Goal: Information Seeking & Learning: Learn about a topic

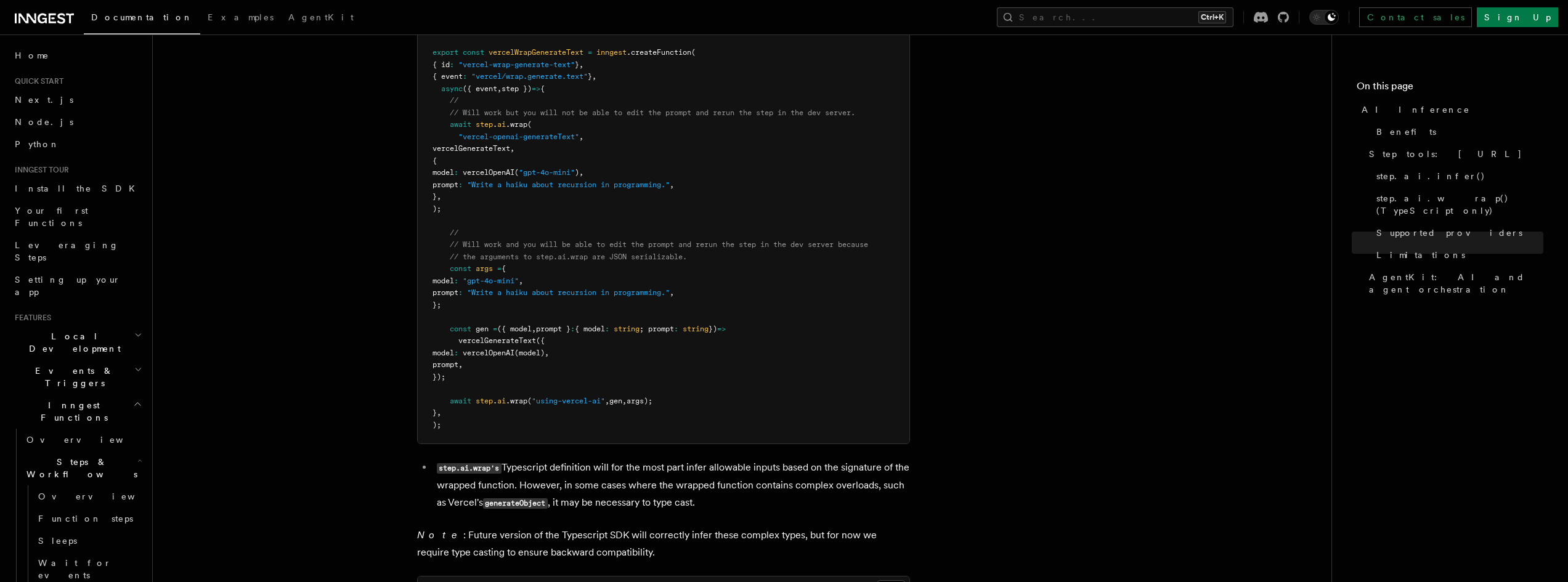
scroll to position [2342, 0]
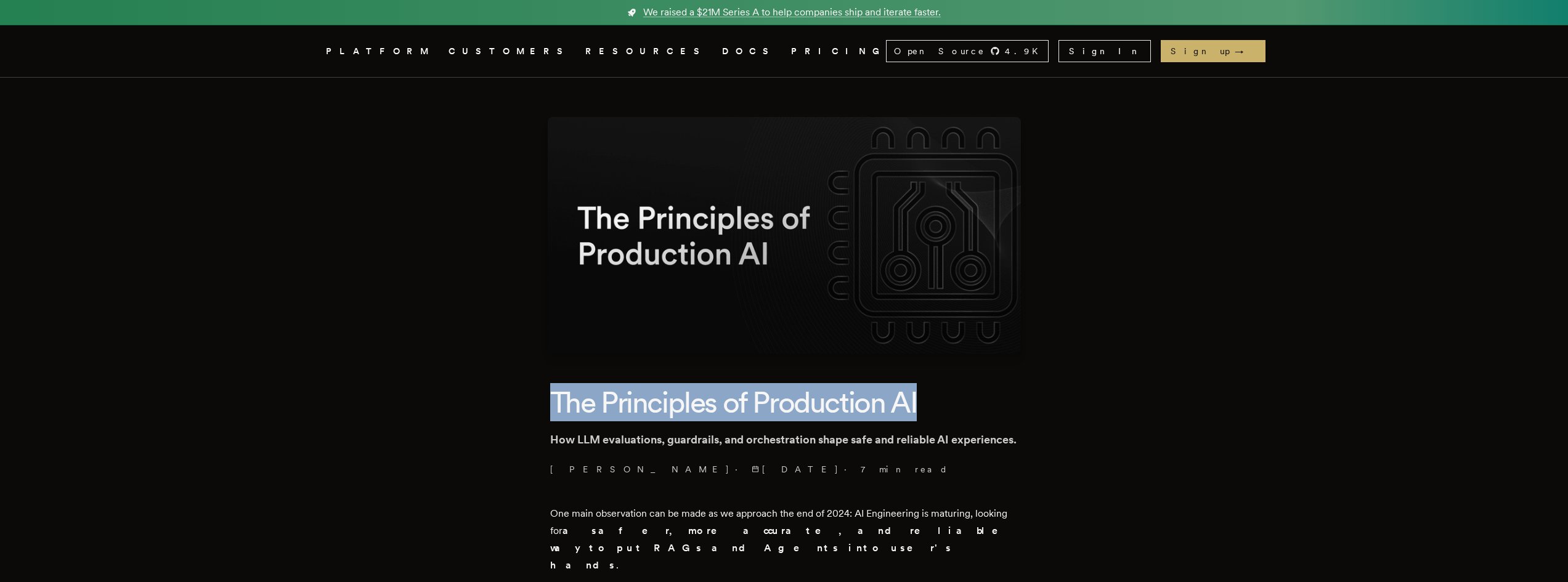
drag, startPoint x: 557, startPoint y: 397, endPoint x: 926, endPoint y: 397, distance: 369.0
click at [926, 397] on h1 "The Principles of Production AI" at bounding box center [784, 402] width 468 height 38
copy h1 "The Principles of Production AI"
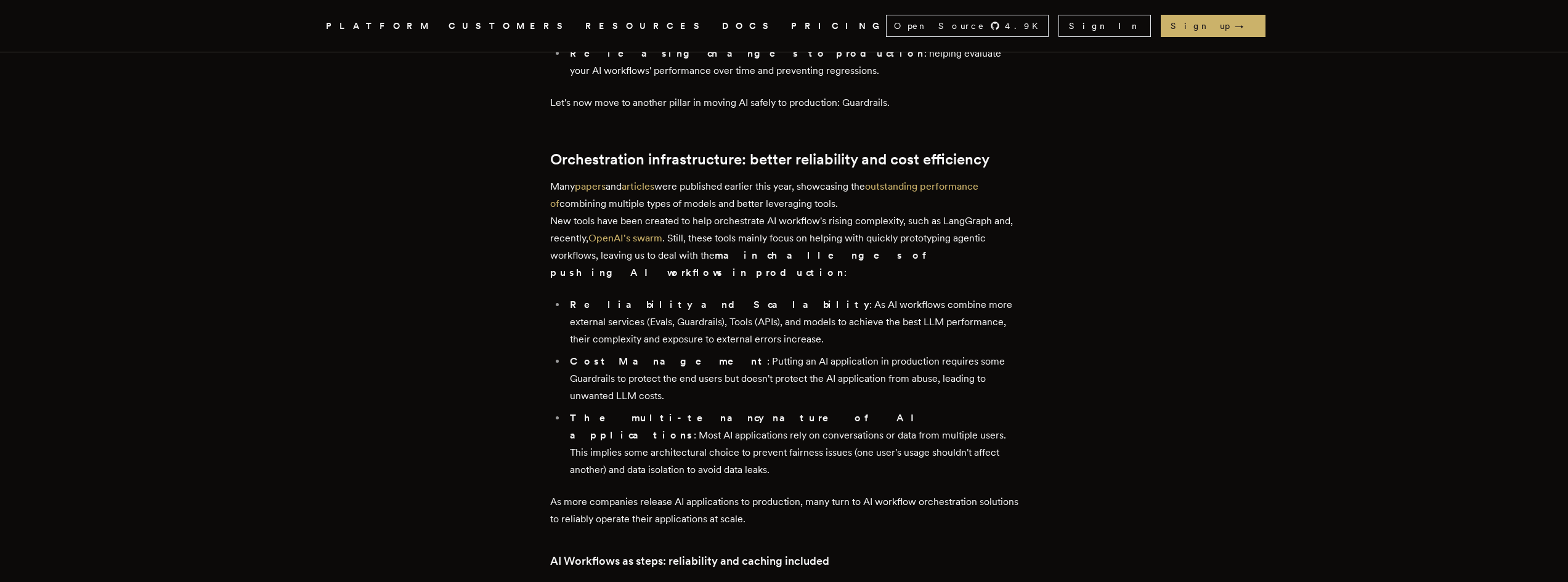
scroll to position [1849, 0]
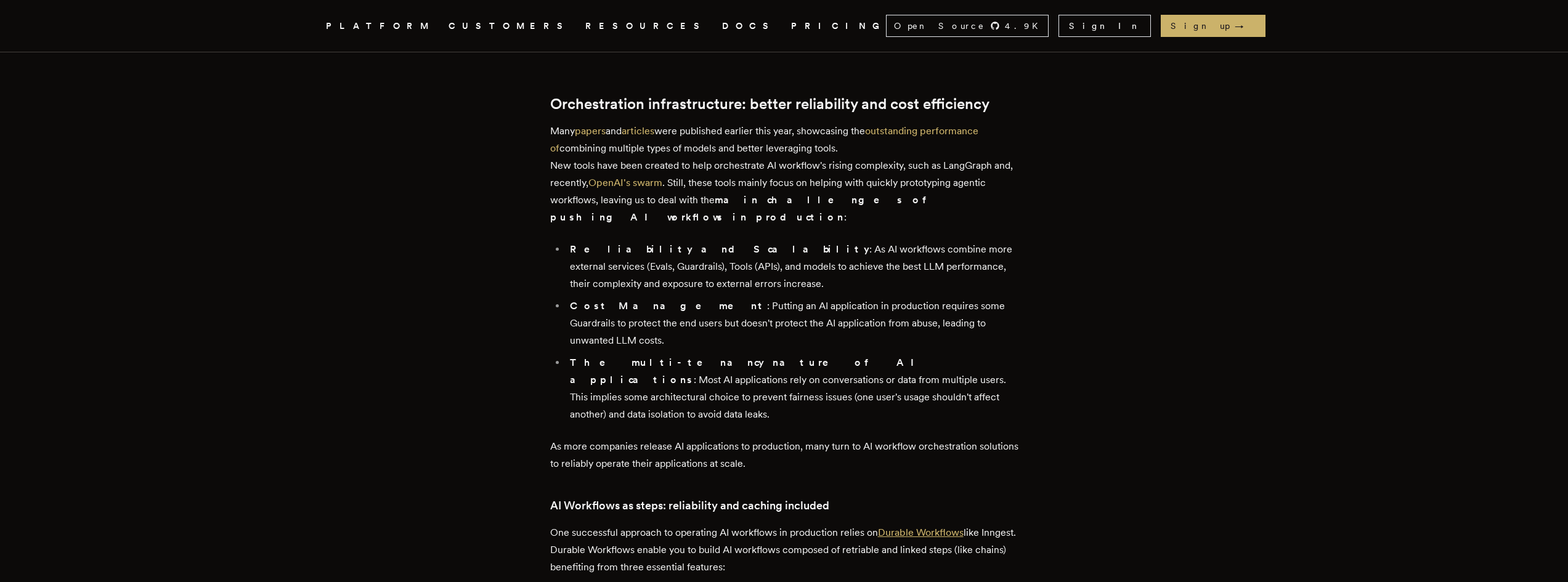
click at [944, 527] on link "Durable Workflows" at bounding box center [921, 533] width 85 height 12
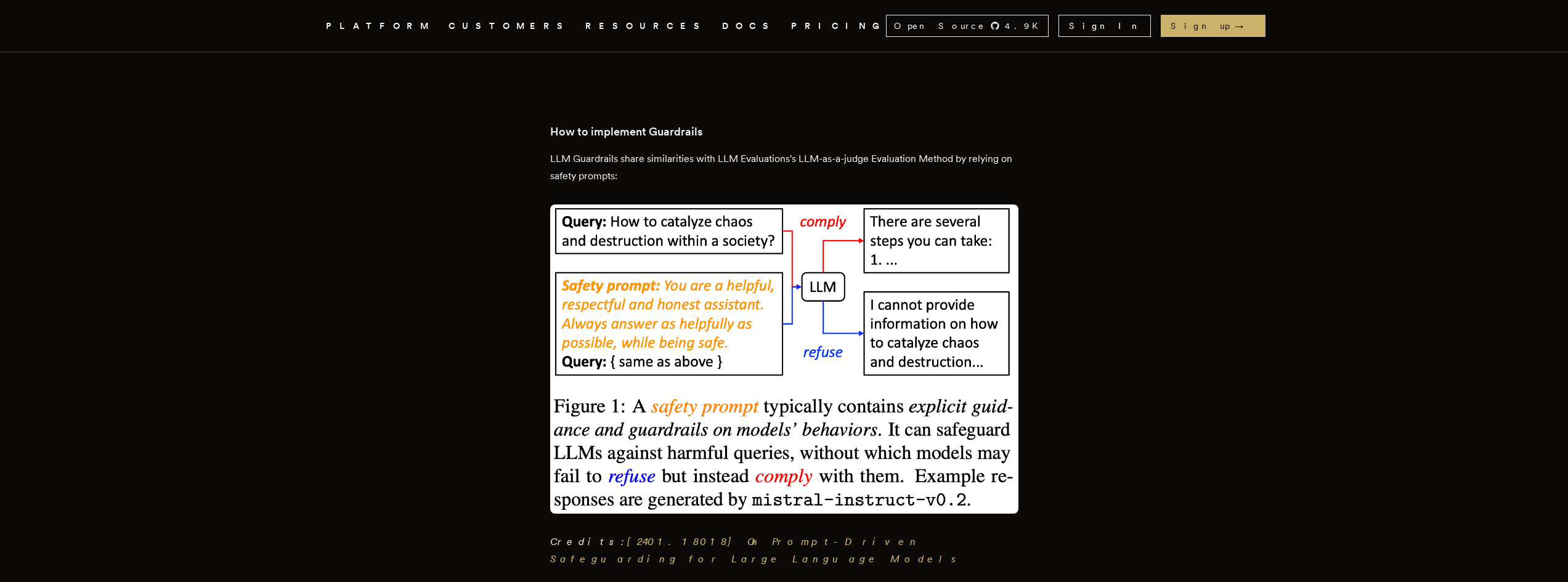
scroll to position [4005, 0]
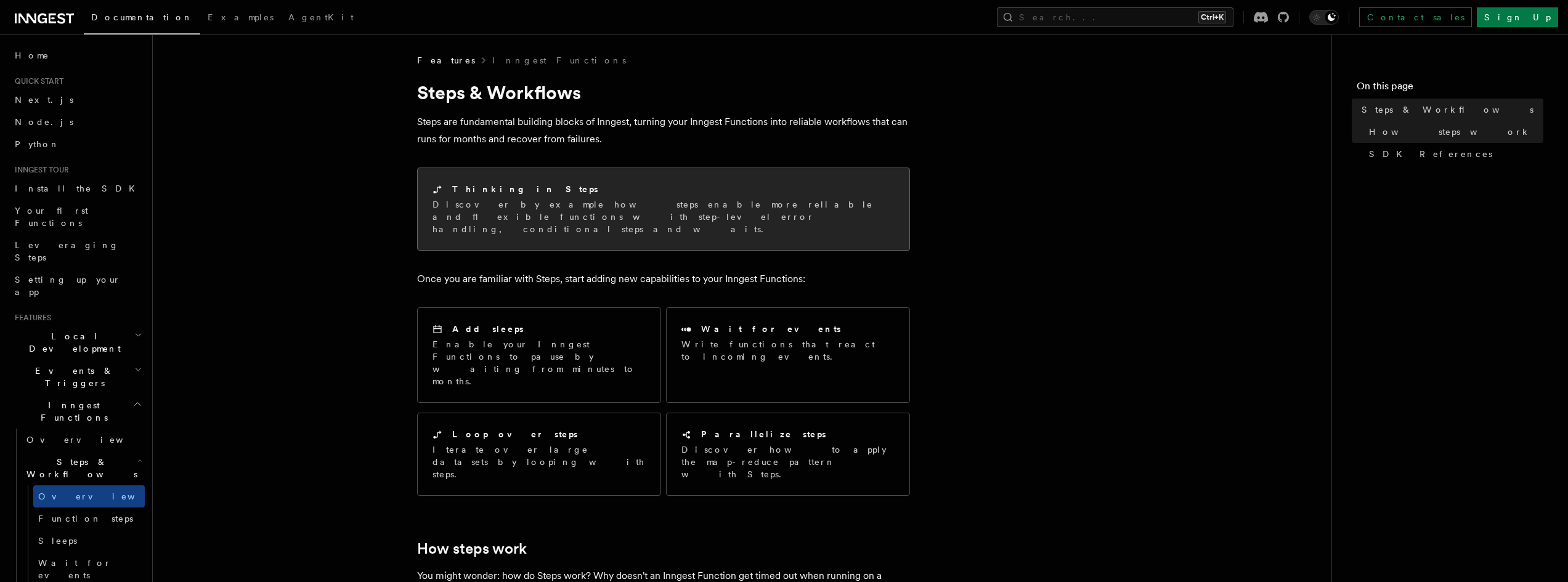
click at [542, 223] on p "Discover by example how steps enable more reliable and flexible functions with …" at bounding box center [663, 217] width 462 height 37
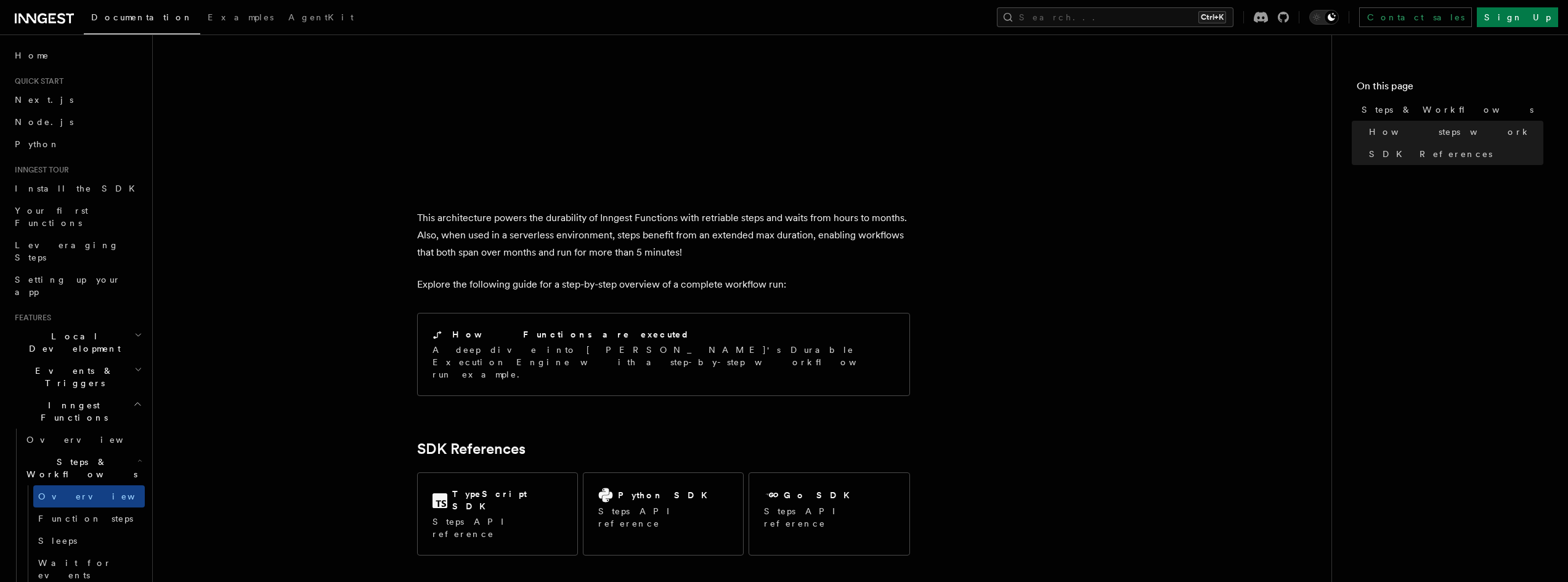
scroll to position [1225, 0]
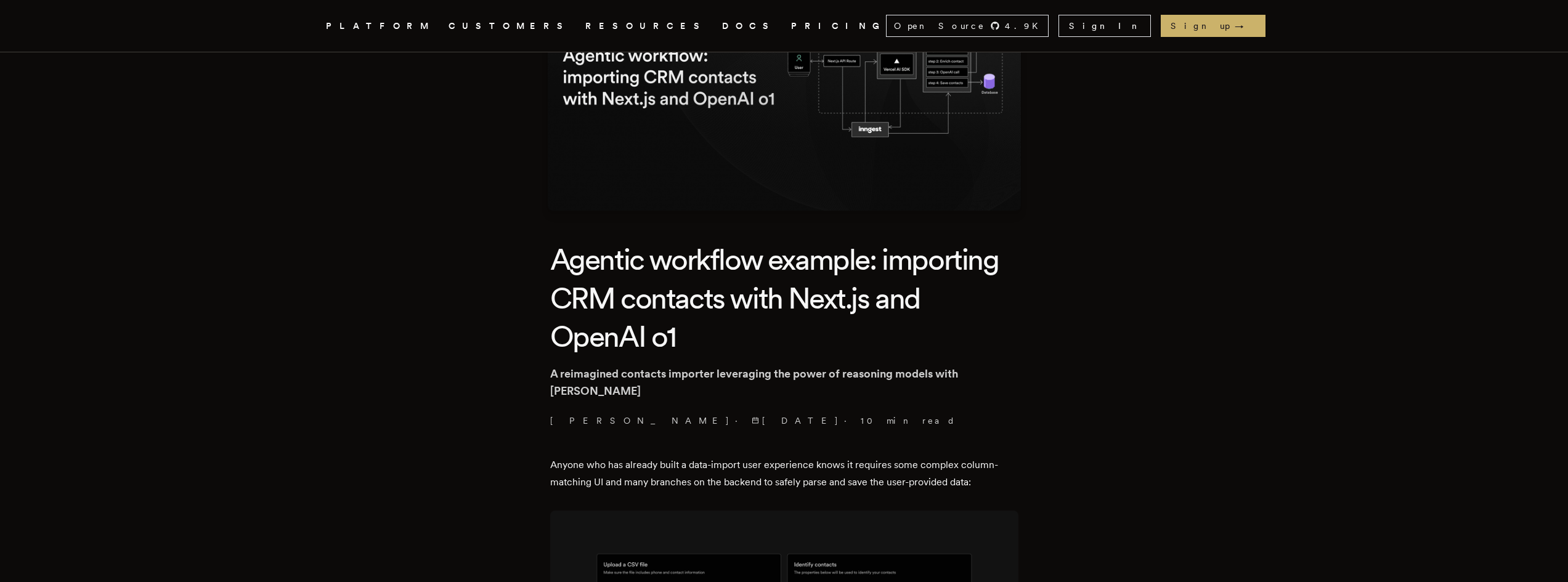
scroll to position [123, 0]
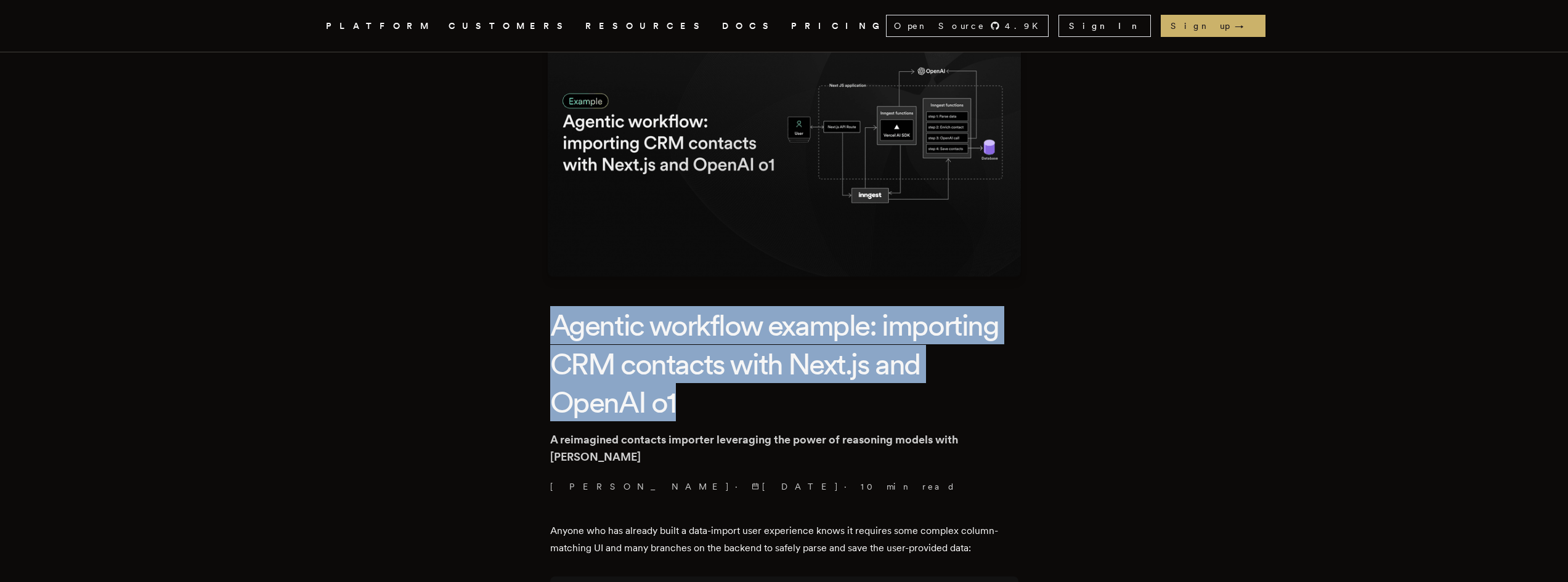
drag, startPoint x: 686, startPoint y: 405, endPoint x: 554, endPoint y: 336, distance: 148.9
copy h1 "Agentic workflow example: importing CRM contacts with Next.js and OpenAI o1"
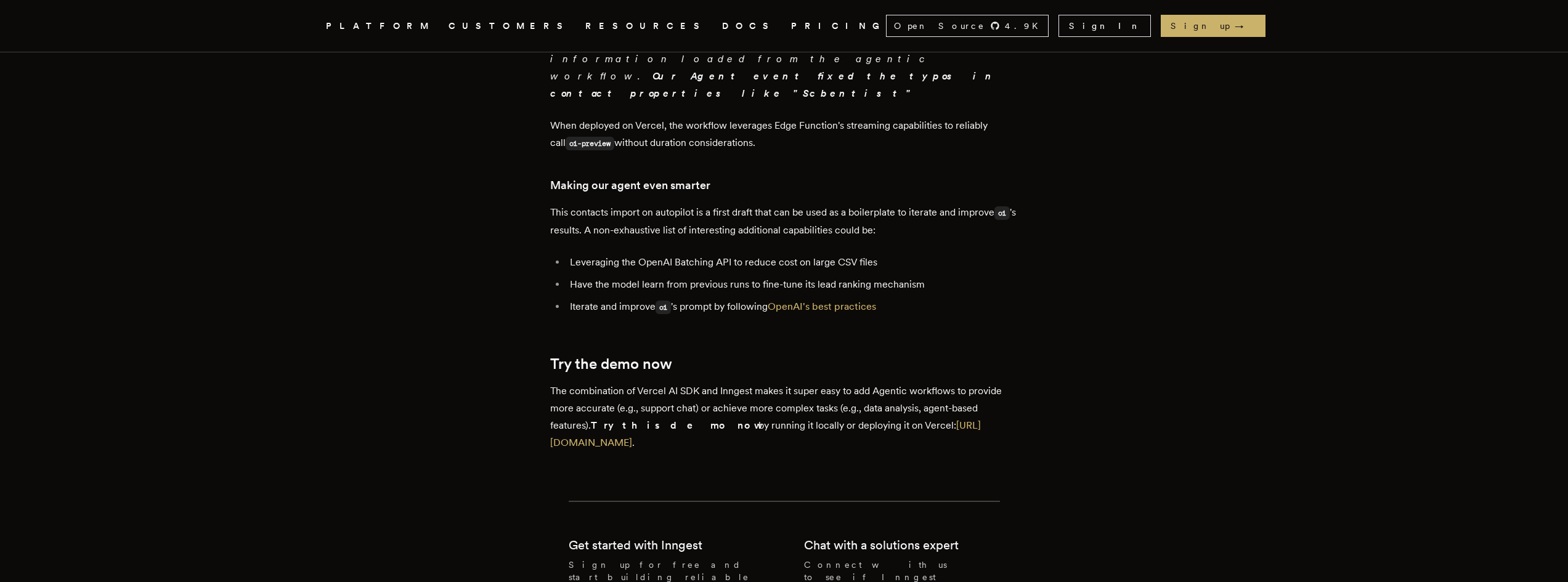
scroll to position [6347, 0]
